Goal: Information Seeking & Learning: Learn about a topic

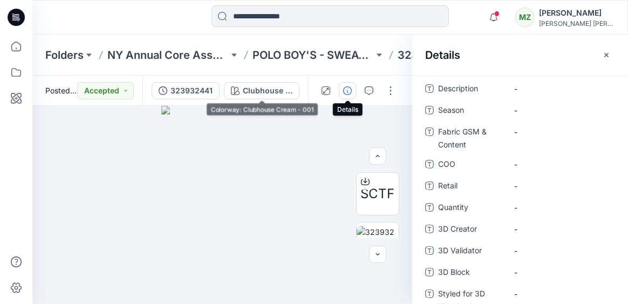
scroll to position [377, 0]
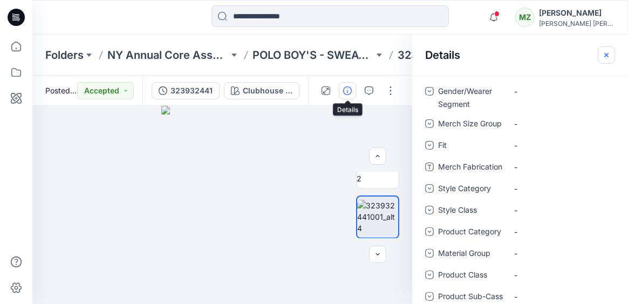
click at [605, 52] on icon "button" at bounding box center [606, 55] width 9 height 9
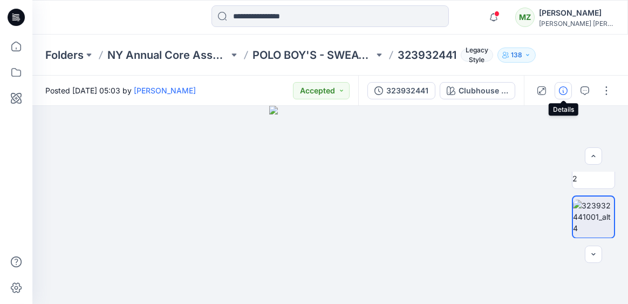
click at [559, 91] on icon "button" at bounding box center [563, 90] width 9 height 9
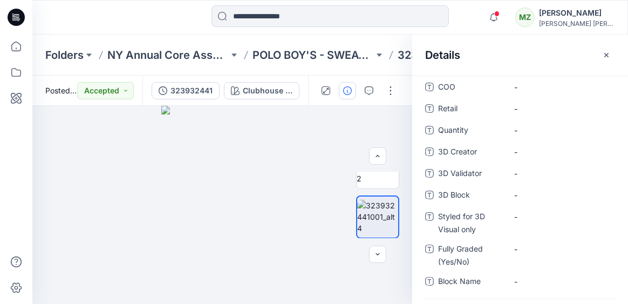
scroll to position [0, 0]
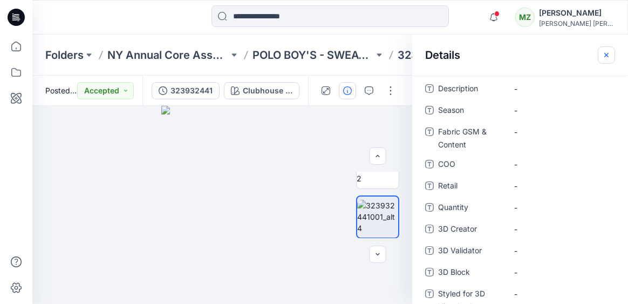
click at [604, 54] on icon "button" at bounding box center [606, 55] width 9 height 9
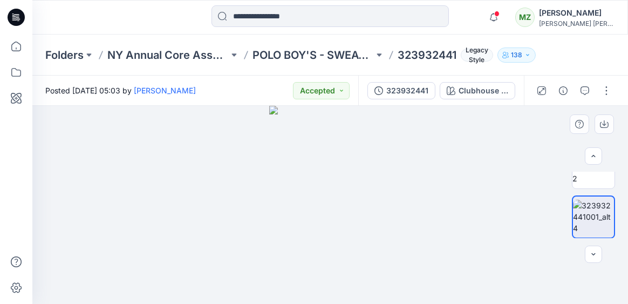
click at [331, 183] on img at bounding box center [329, 205] width 121 height 198
click at [582, 87] on icon "button" at bounding box center [584, 90] width 9 height 9
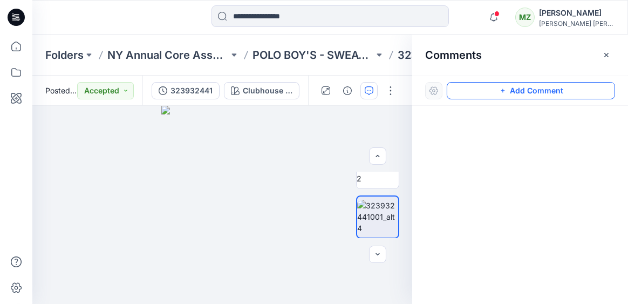
click at [523, 92] on button "Add Comment" at bounding box center [530, 90] width 168 height 17
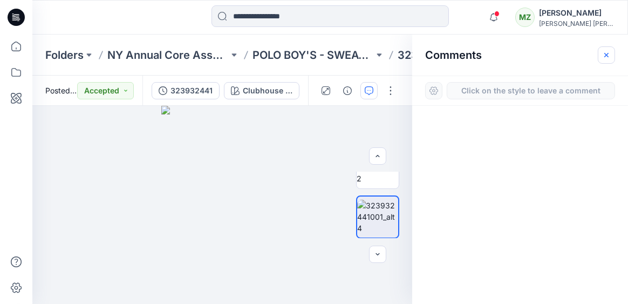
click at [614, 56] on button "button" at bounding box center [605, 54] width 17 height 17
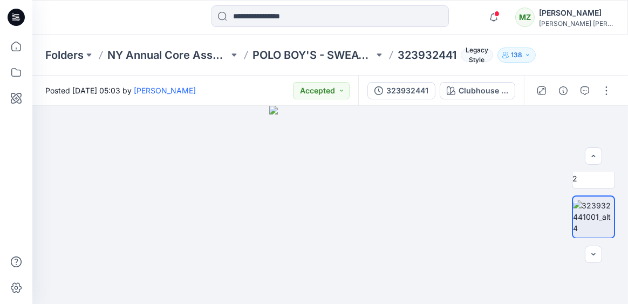
click at [528, 58] on button "138" at bounding box center [516, 54] width 38 height 15
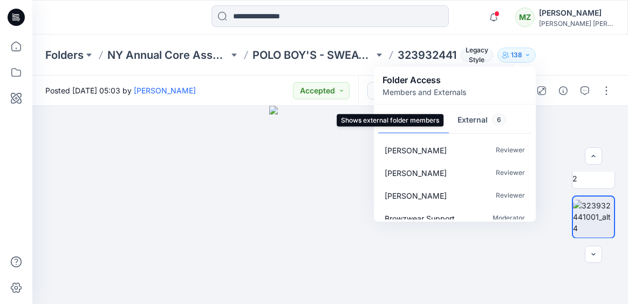
click at [472, 123] on button "External 6" at bounding box center [482, 121] width 66 height 28
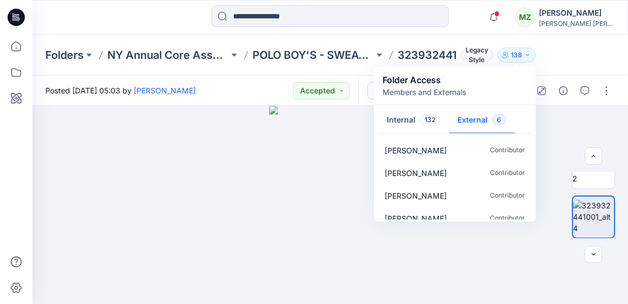
click at [579, 57] on div "Folders NY Annual Core Assortment Digital Lib POLO BOY'S - SWEATERS 323932441 L…" at bounding box center [329, 55] width 595 height 41
